Goal: Task Accomplishment & Management: Use online tool/utility

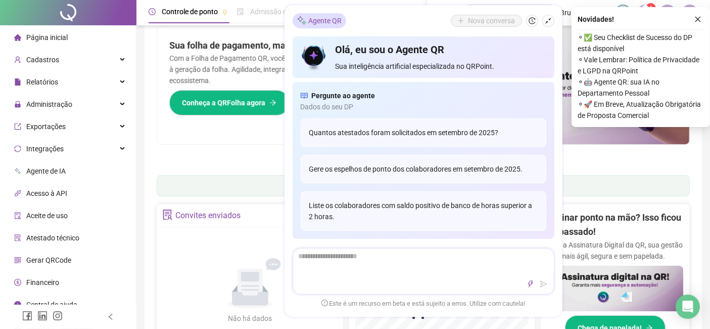
scroll to position [56, 0]
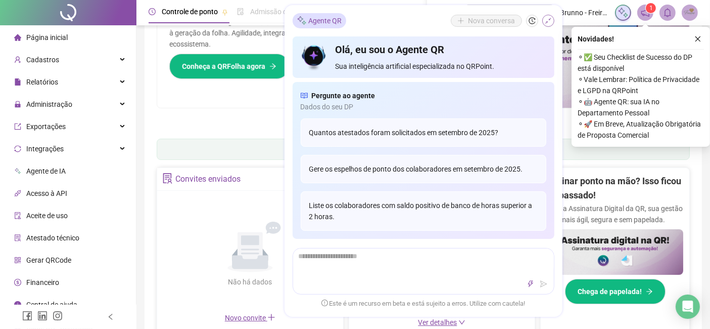
click at [547, 22] on icon "shrink" at bounding box center [548, 21] width 6 height 6
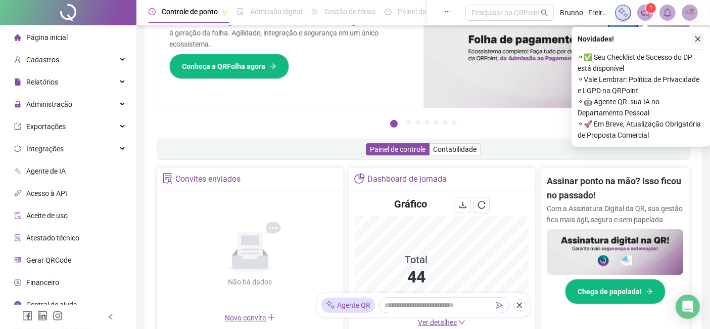
click at [701, 35] on icon "close" at bounding box center [697, 38] width 7 height 7
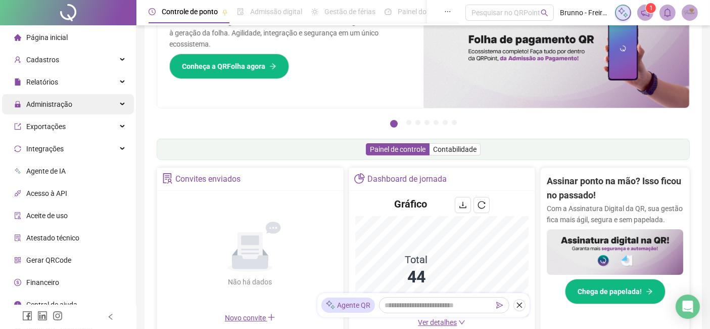
click at [69, 100] on span "Administração" at bounding box center [49, 104] width 46 height 8
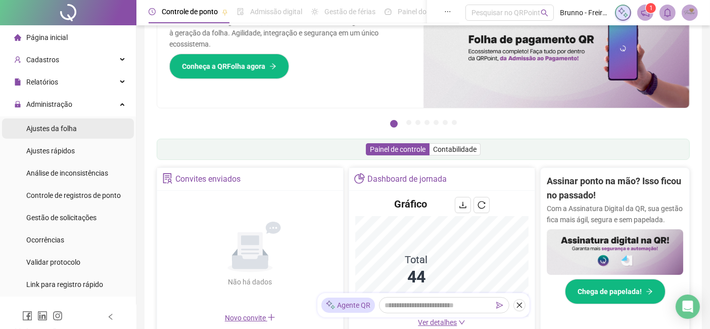
click at [77, 131] on li "Ajustes da folha" at bounding box center [68, 128] width 132 height 20
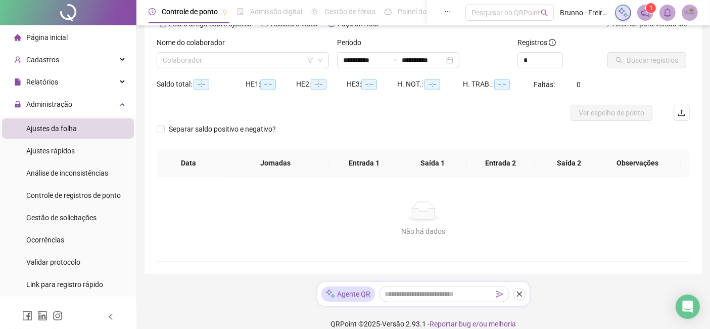
type input "**********"
click at [284, 61] on input "search" at bounding box center [238, 60] width 151 height 15
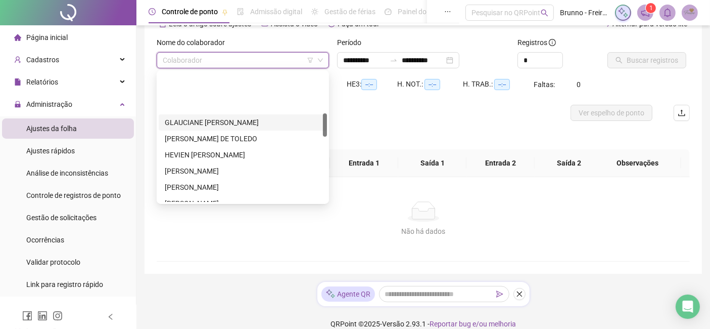
scroll to position [224, 0]
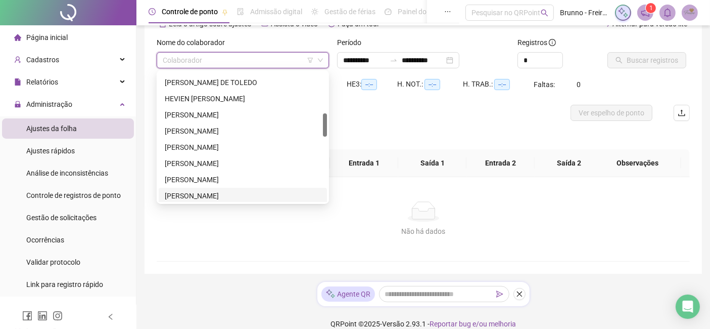
click at [220, 197] on div "[PERSON_NAME]" at bounding box center [243, 195] width 156 height 11
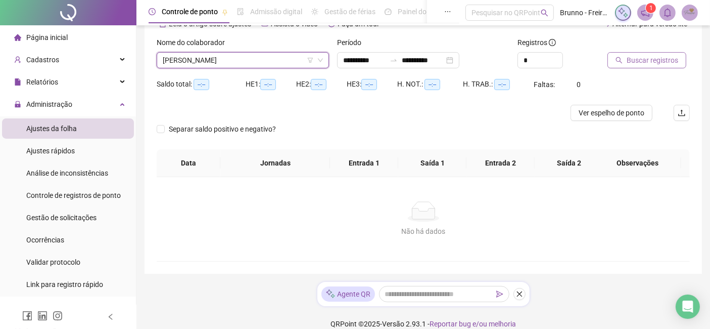
click at [639, 58] on span "Buscar registros" at bounding box center [653, 60] width 52 height 11
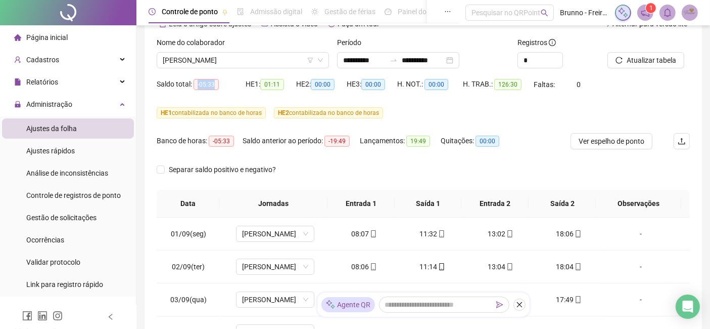
drag, startPoint x: 194, startPoint y: 81, endPoint x: 232, endPoint y: 79, distance: 39.0
click at [222, 79] on div "Saldo total: -05:33" at bounding box center [201, 84] width 89 height 12
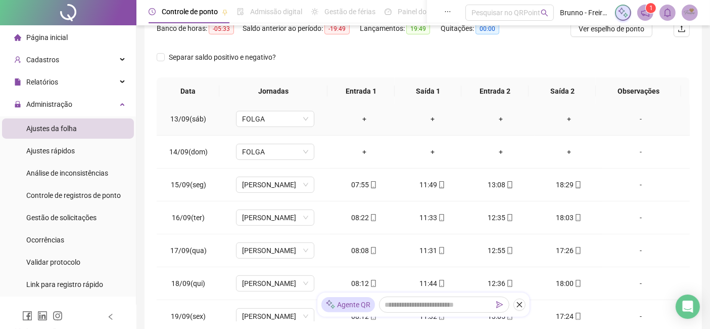
scroll to position [405, 0]
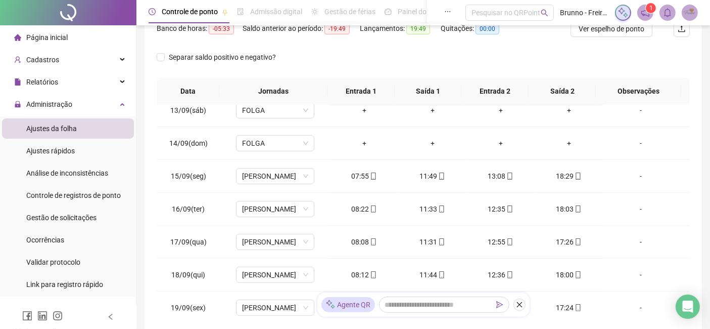
click at [520, 303] on icon "close" at bounding box center [519, 304] width 7 height 7
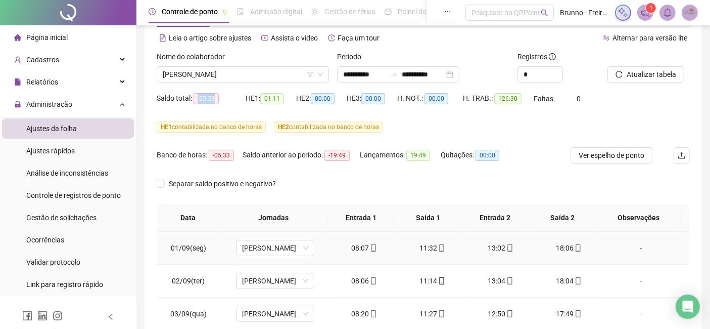
scroll to position [0, 0]
